Goal: Task Accomplishment & Management: Manage account settings

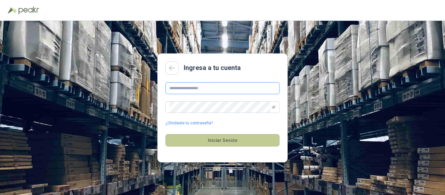
type input "**********"
click at [231, 139] on button "Iniciar Sesión" at bounding box center [222, 140] width 114 height 12
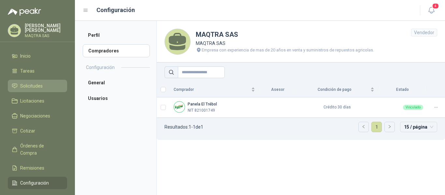
click at [39, 86] on span "Solicitudes" at bounding box center [31, 85] width 22 height 7
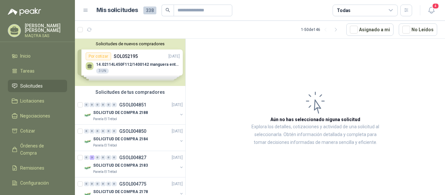
drag, startPoint x: 6, startPoint y: 24, endPoint x: 9, endPoint y: 27, distance: 4.0
click at [7, 24] on div "[PERSON_NAME] MAQTRA SAS" at bounding box center [37, 32] width 75 height 19
click at [9, 27] on icon at bounding box center [14, 31] width 10 height 10
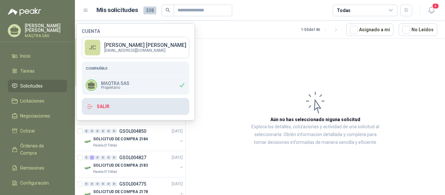
click at [104, 105] on button "Salir" at bounding box center [135, 106] width 107 height 17
